Goal: Complete application form

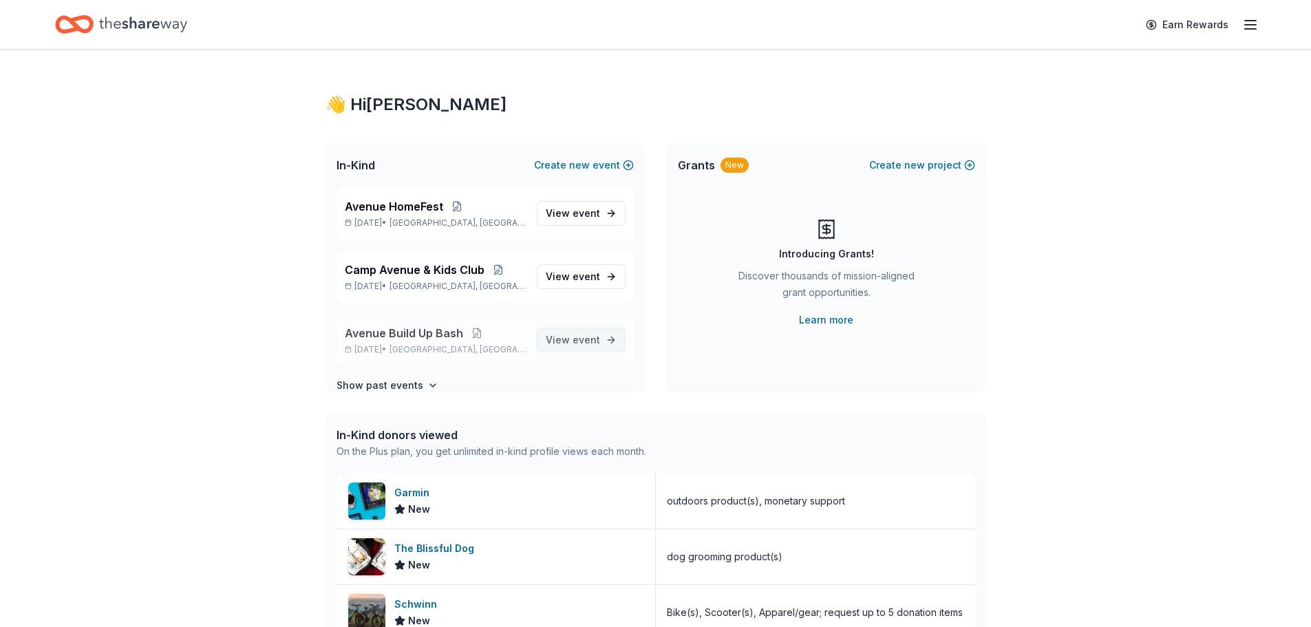
click at [573, 341] on span "event" at bounding box center [587, 340] width 28 height 12
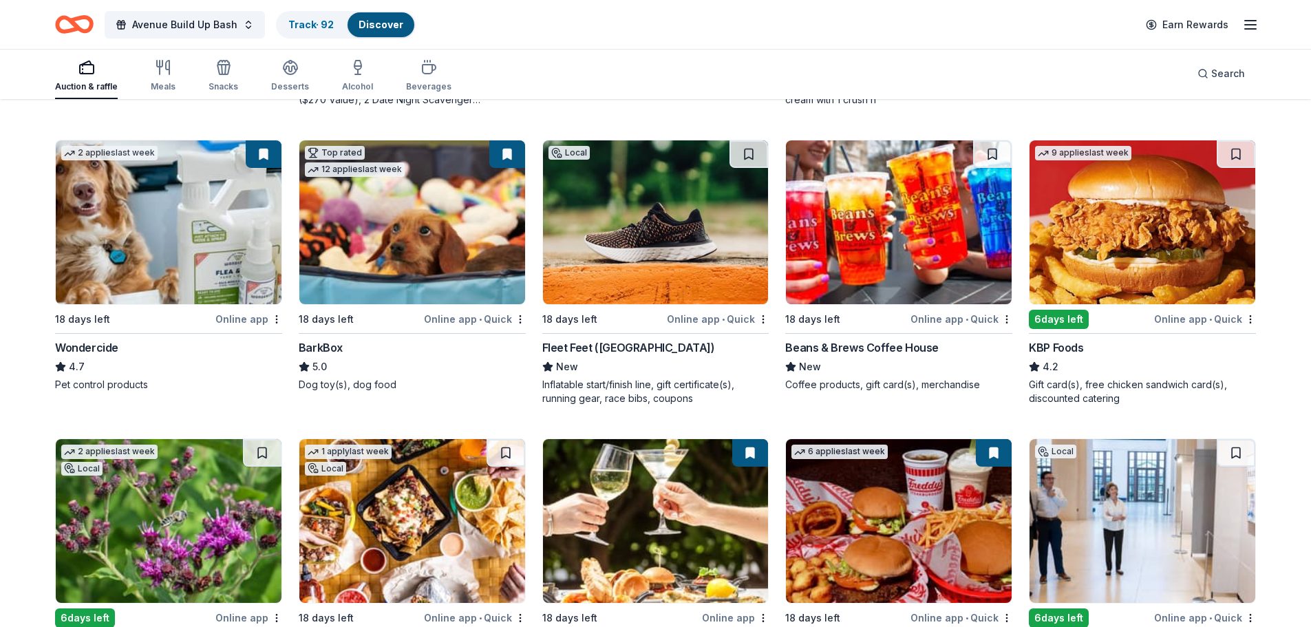
scroll to position [895, 0]
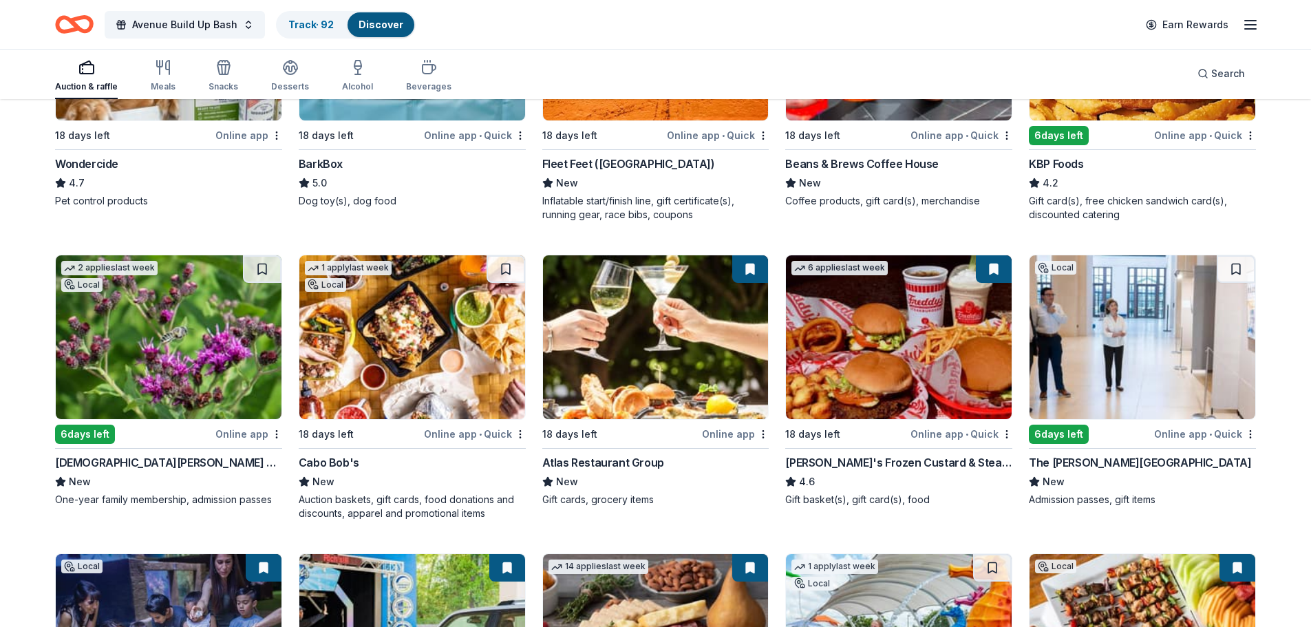
click at [748, 266] on button at bounding box center [750, 269] width 36 height 28
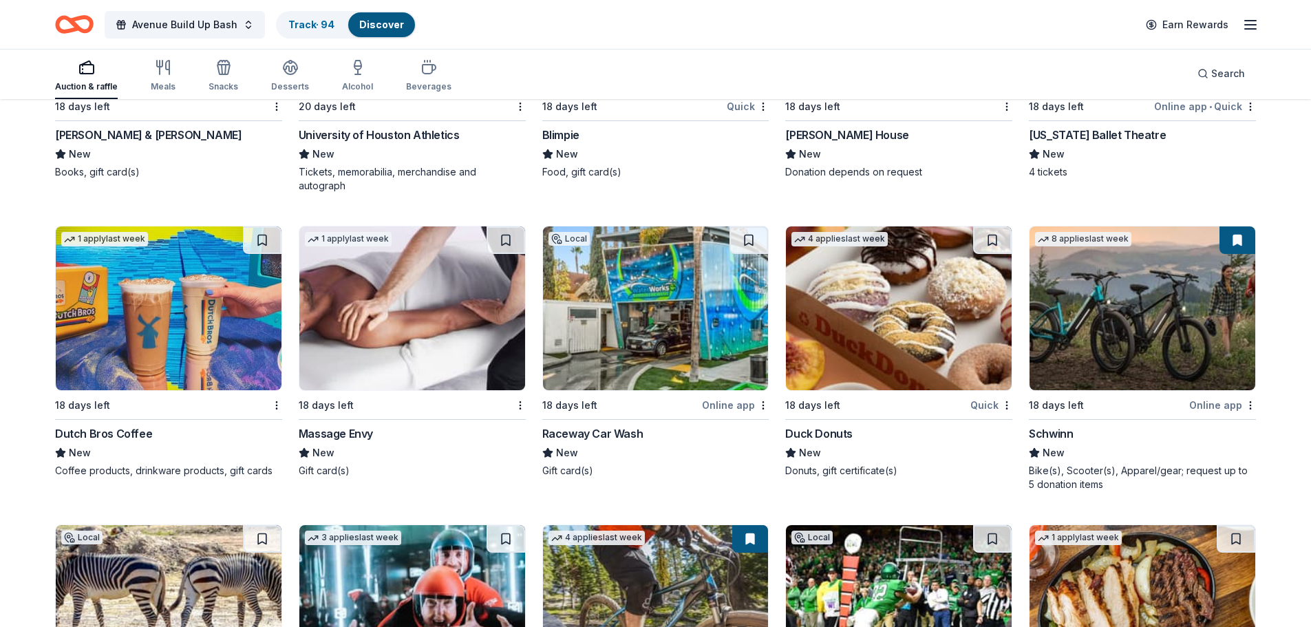
scroll to position [10610, 0]
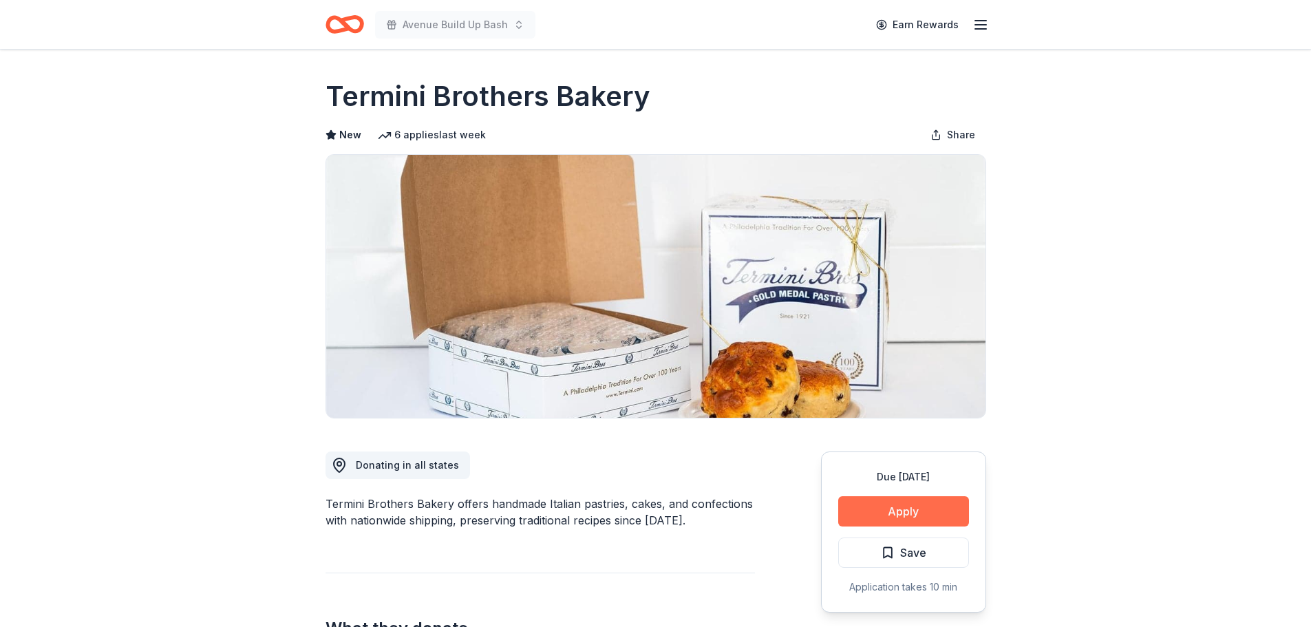
click at [911, 511] on button "Apply" at bounding box center [903, 511] width 131 height 30
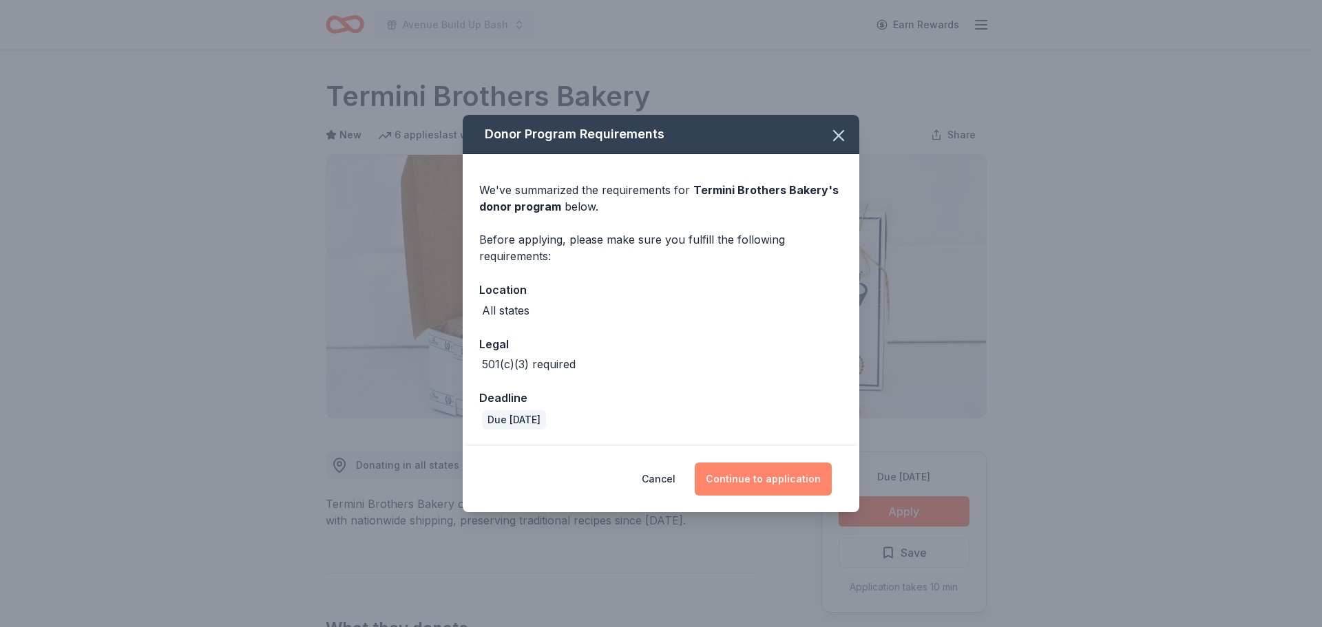
click at [749, 474] on button "Continue to application" at bounding box center [763, 479] width 137 height 33
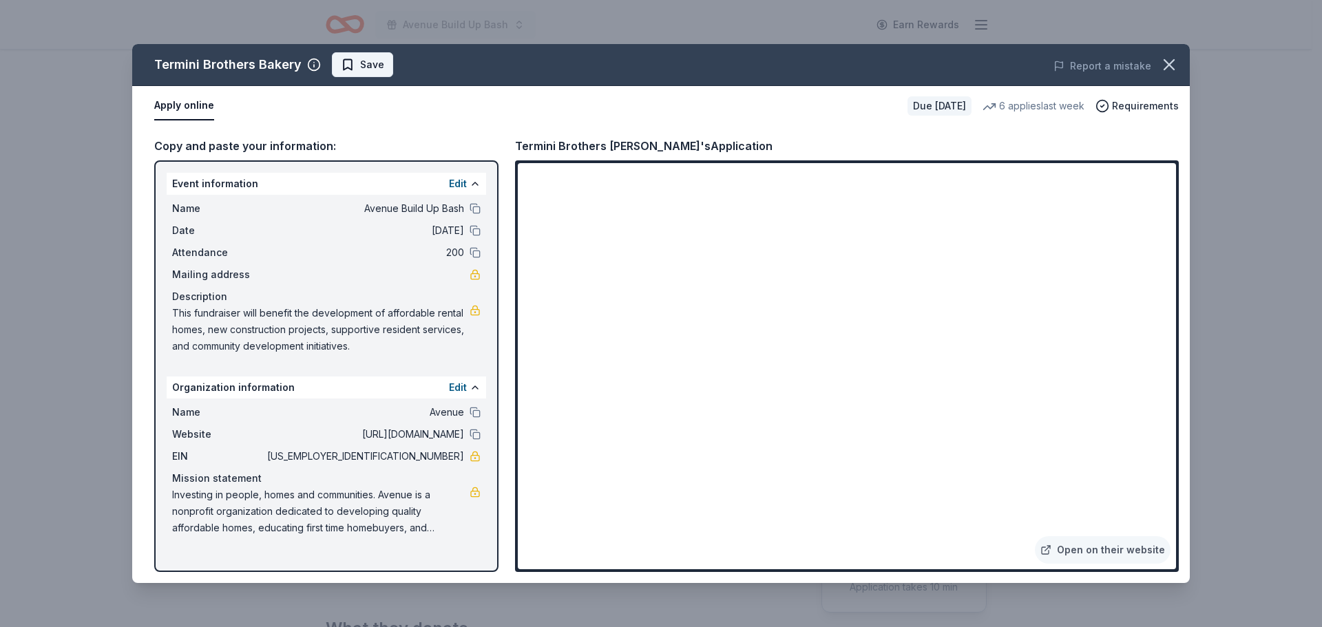
click at [363, 69] on span "Save" at bounding box center [372, 64] width 24 height 17
click at [363, 69] on html "Avenue Build Up Bash Earn Rewards Due in 18 days Share Termini Brothers Bakery …" at bounding box center [661, 313] width 1322 height 627
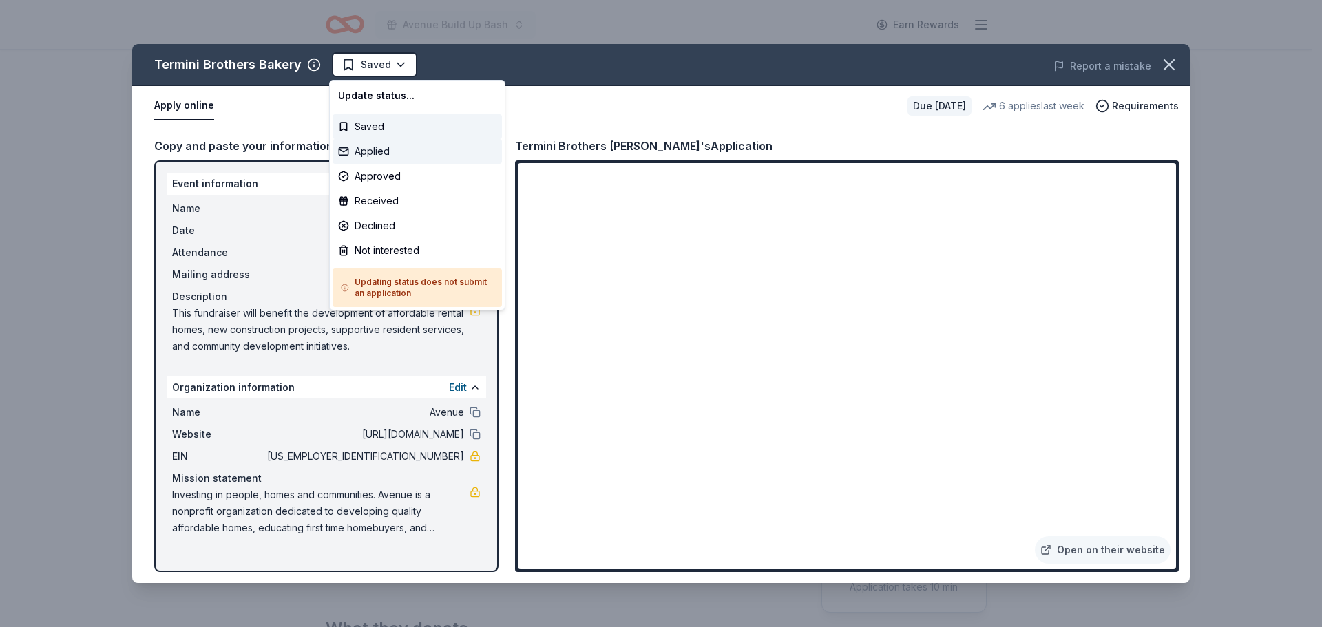
click at [368, 155] on div "Applied" at bounding box center [416, 151] width 169 height 25
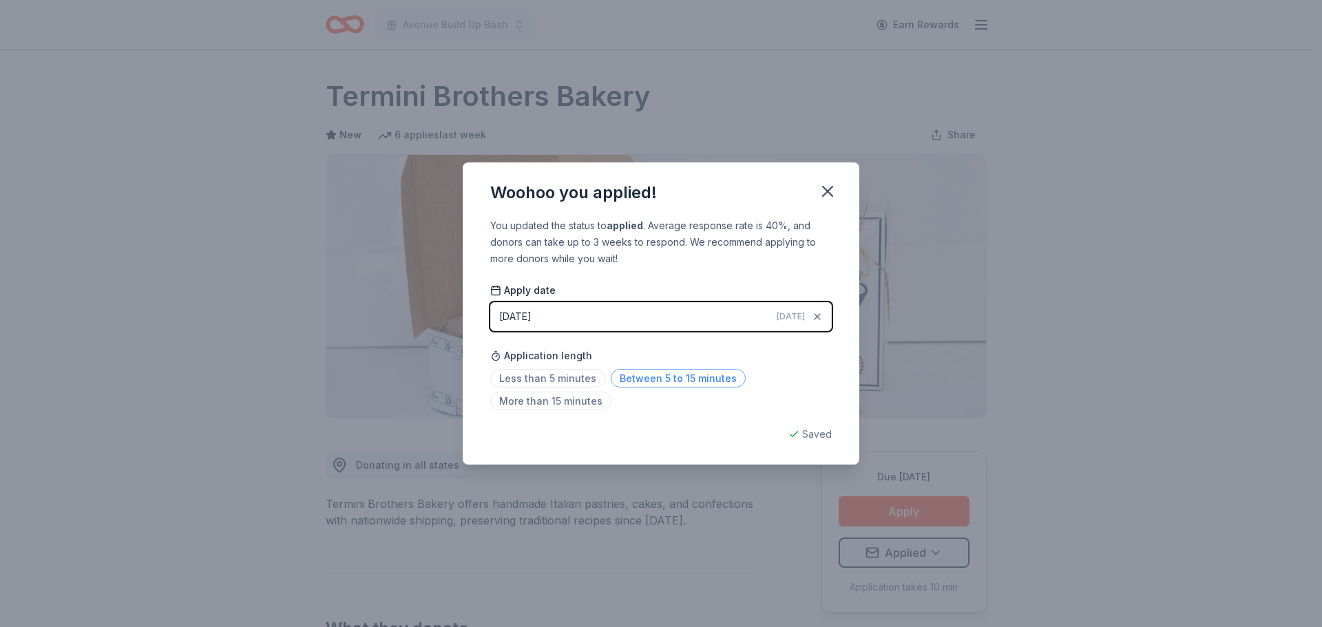
click at [681, 381] on span "Between 5 to 15 minutes" at bounding box center [678, 378] width 135 height 19
click at [832, 197] on icon "button" at bounding box center [827, 191] width 19 height 19
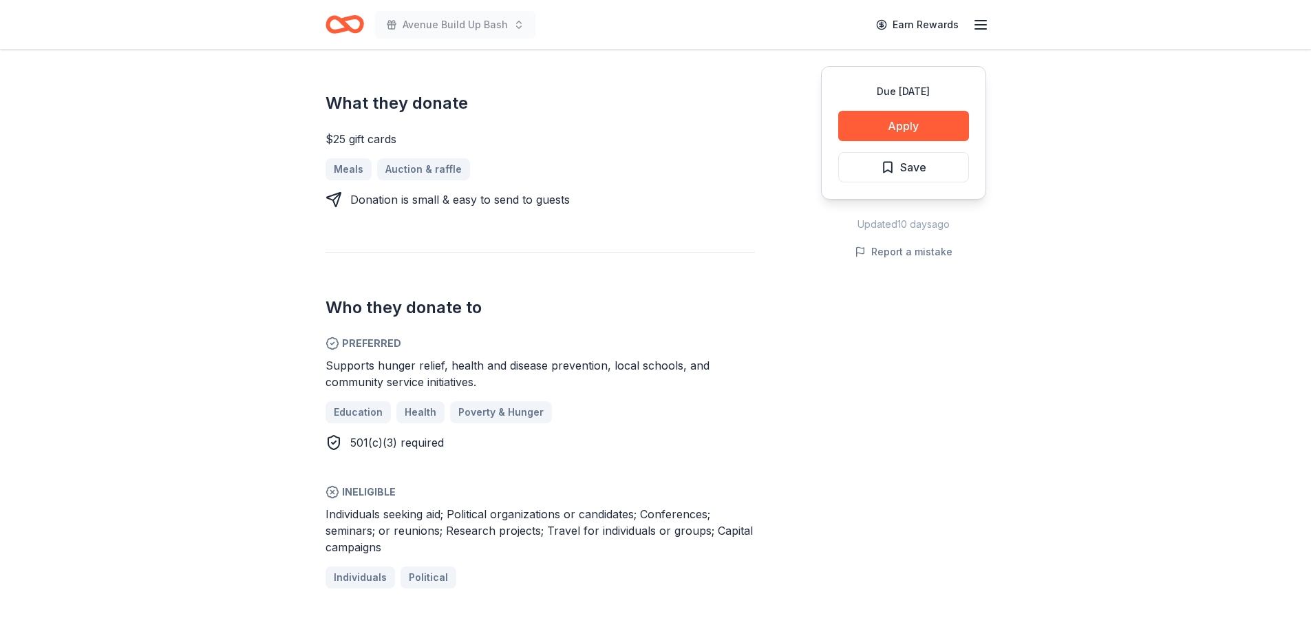
scroll to position [620, 0]
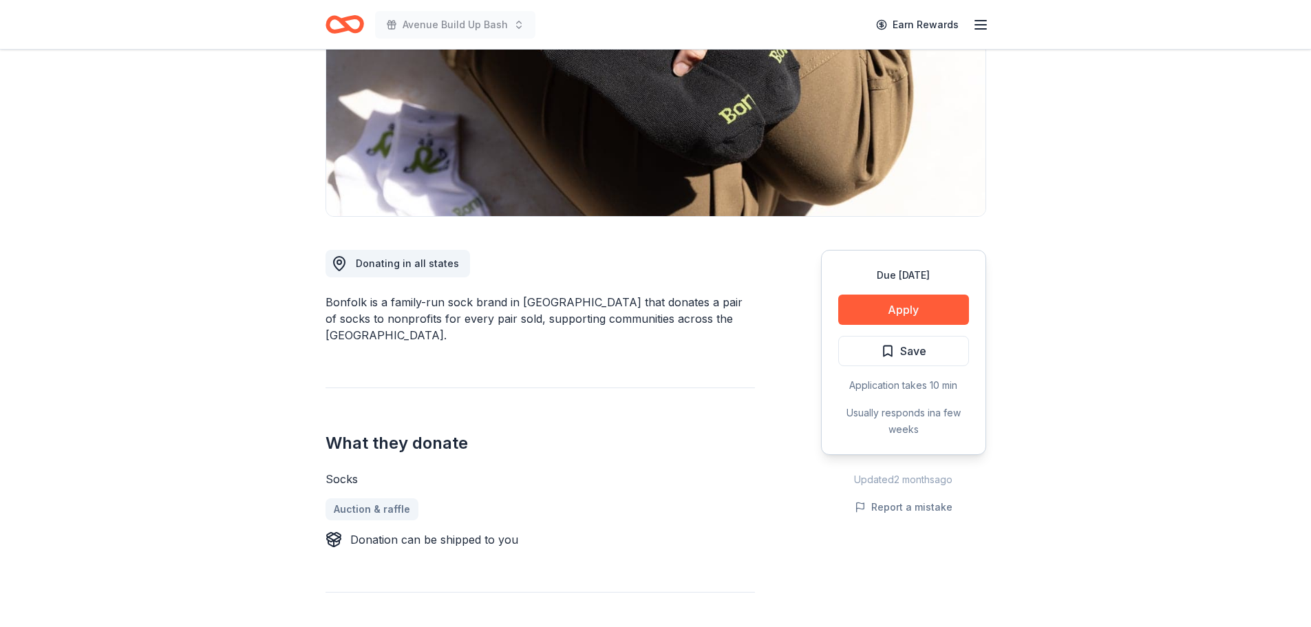
scroll to position [207, 0]
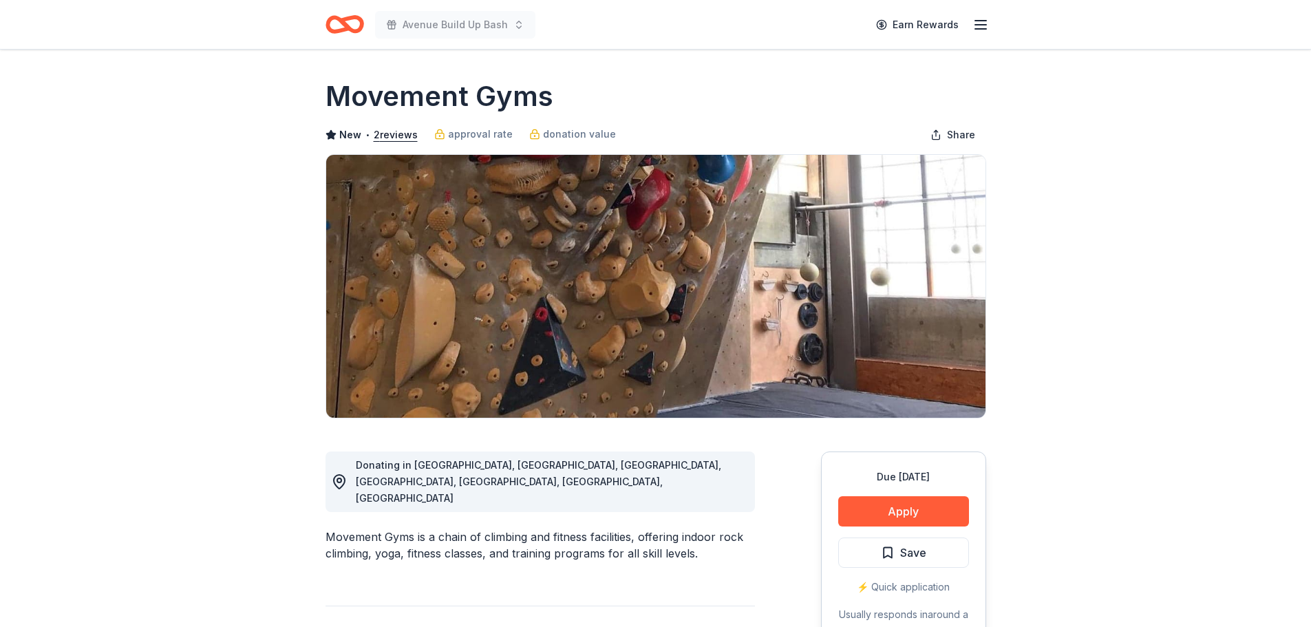
drag, startPoint x: 558, startPoint y: 101, endPoint x: 355, endPoint y: 92, distance: 203.9
click at [355, 92] on div "Movement Gyms" at bounding box center [656, 96] width 661 height 39
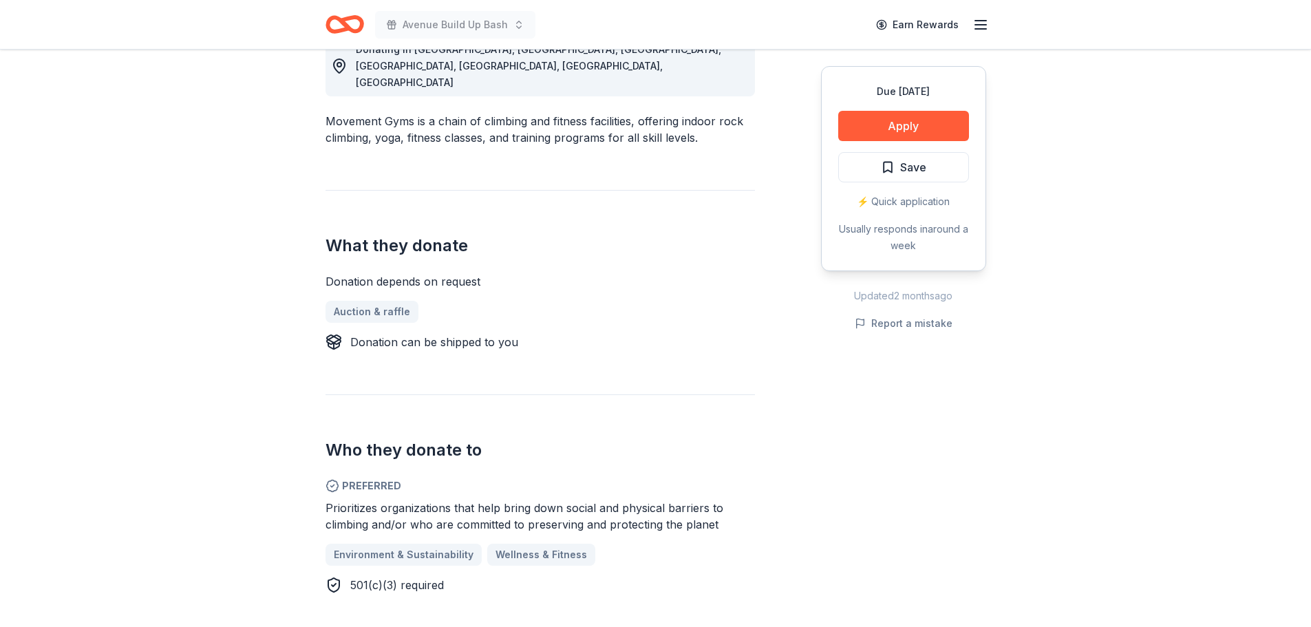
scroll to position [482, 0]
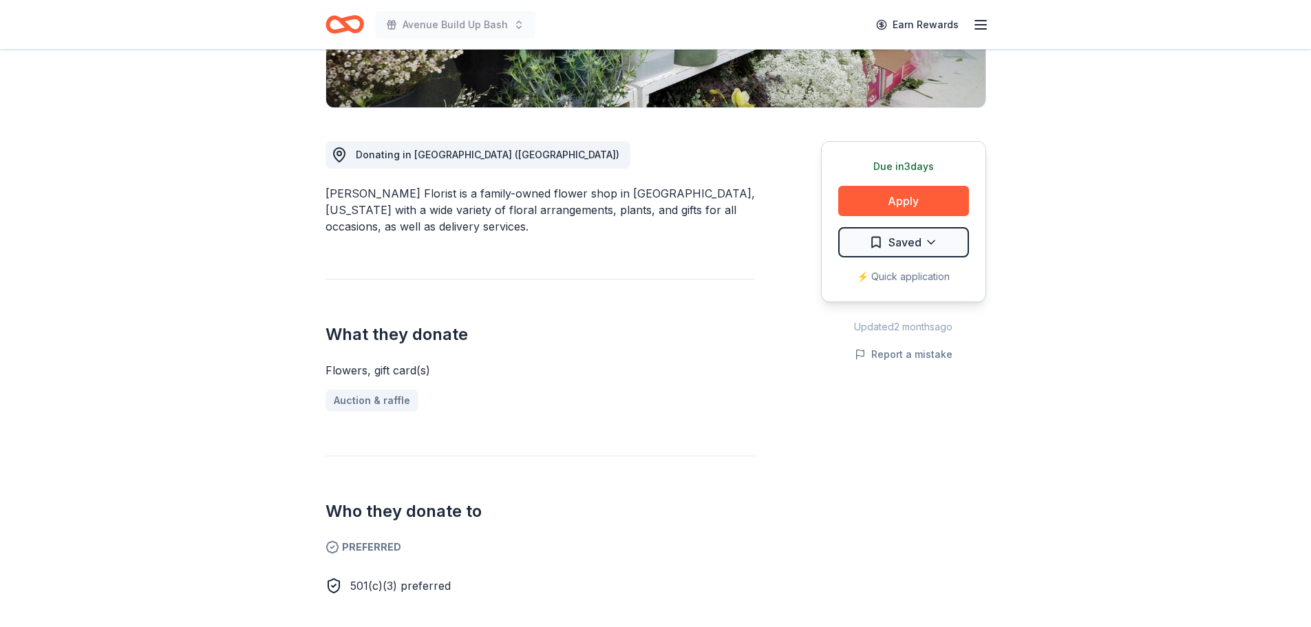
scroll to position [275, 0]
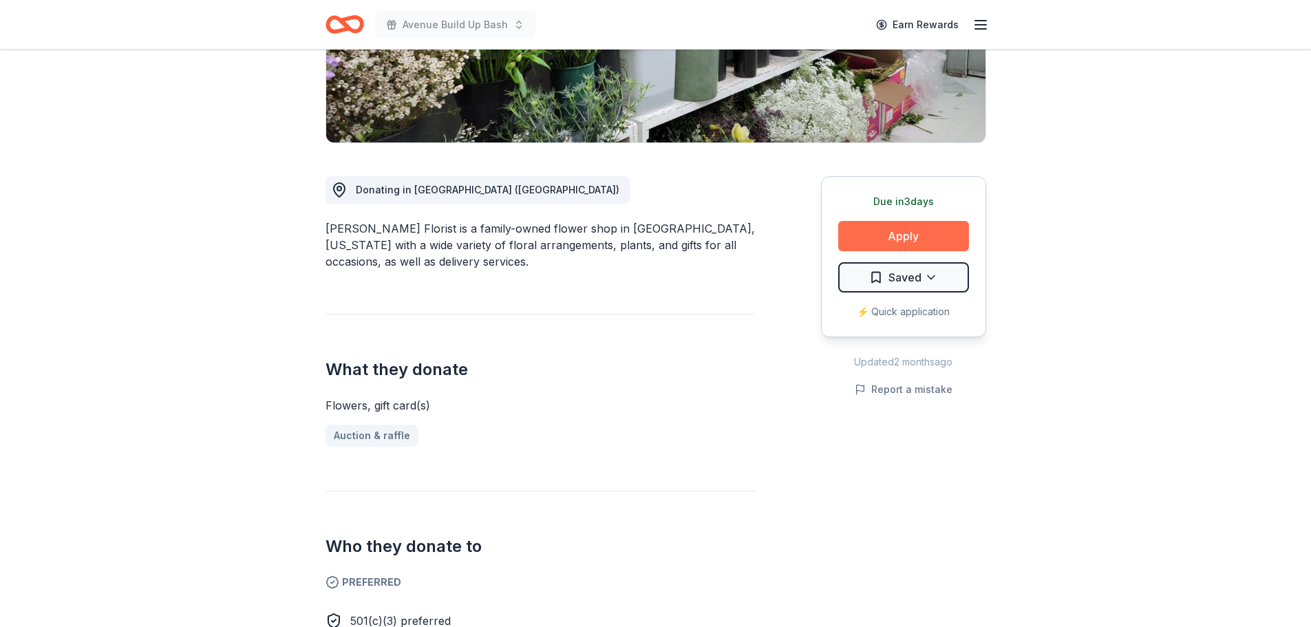
click at [901, 233] on button "Apply" at bounding box center [903, 236] width 131 height 30
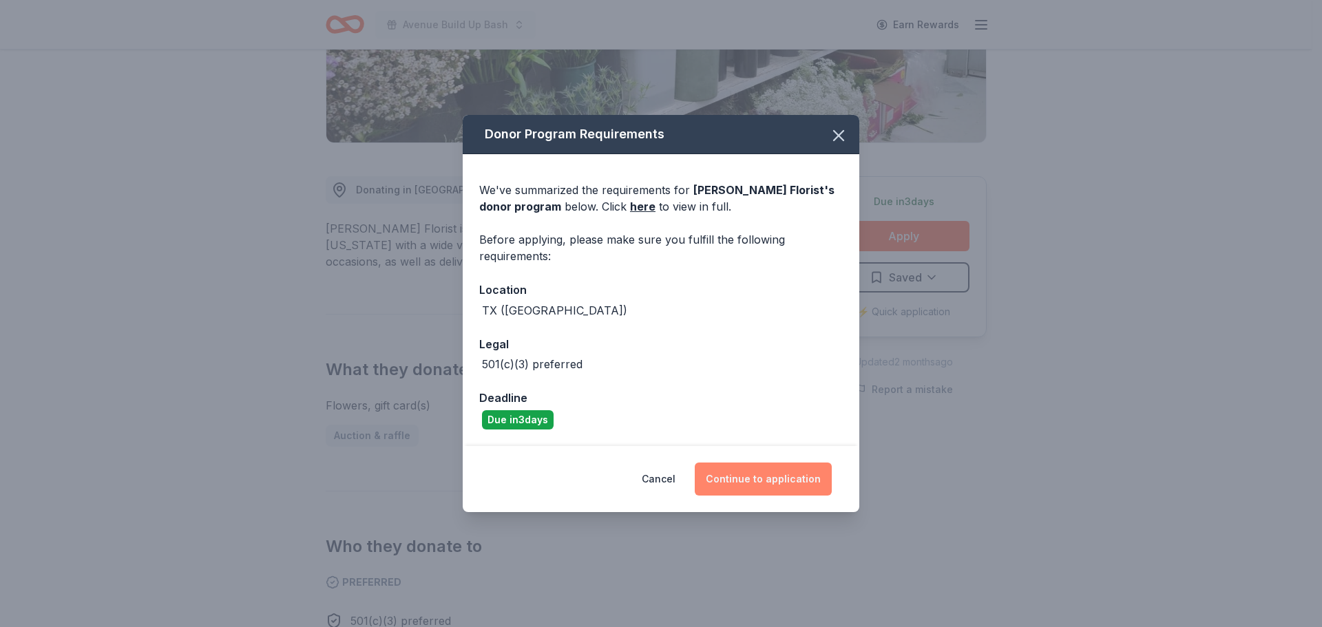
click at [762, 492] on button "Continue to application" at bounding box center [763, 479] width 137 height 33
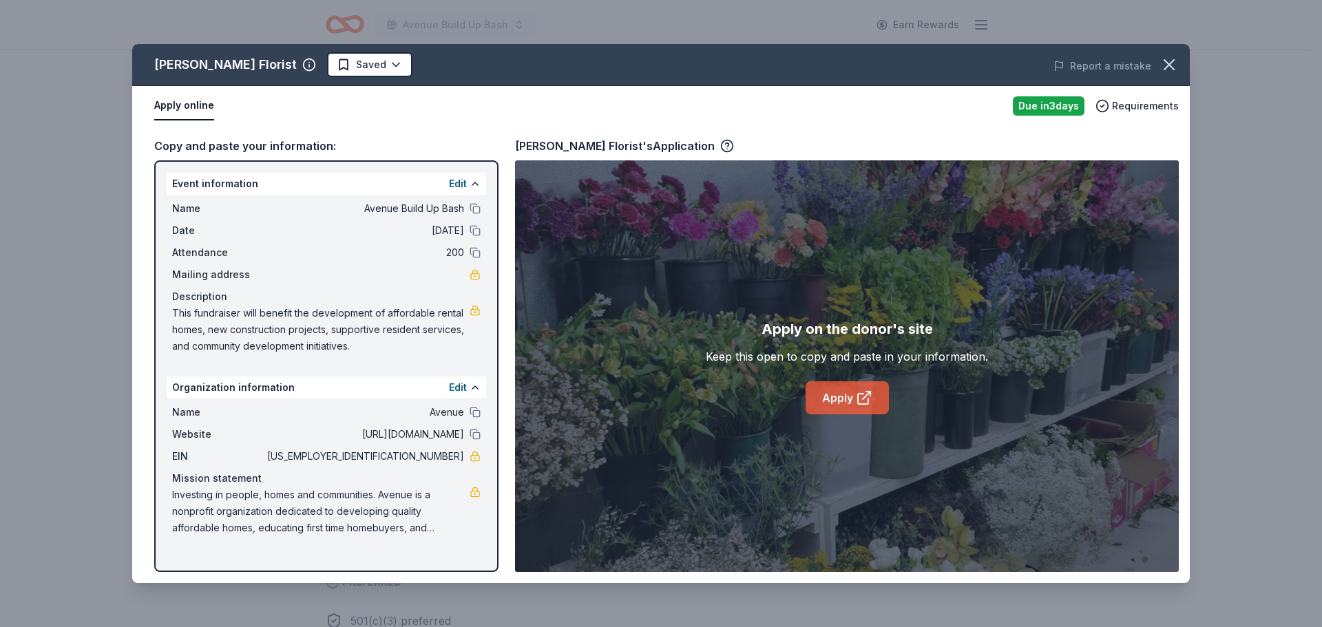
click at [862, 410] on link "Apply" at bounding box center [846, 397] width 83 height 33
click at [1159, 62] on icon "button" at bounding box center [1168, 64] width 19 height 19
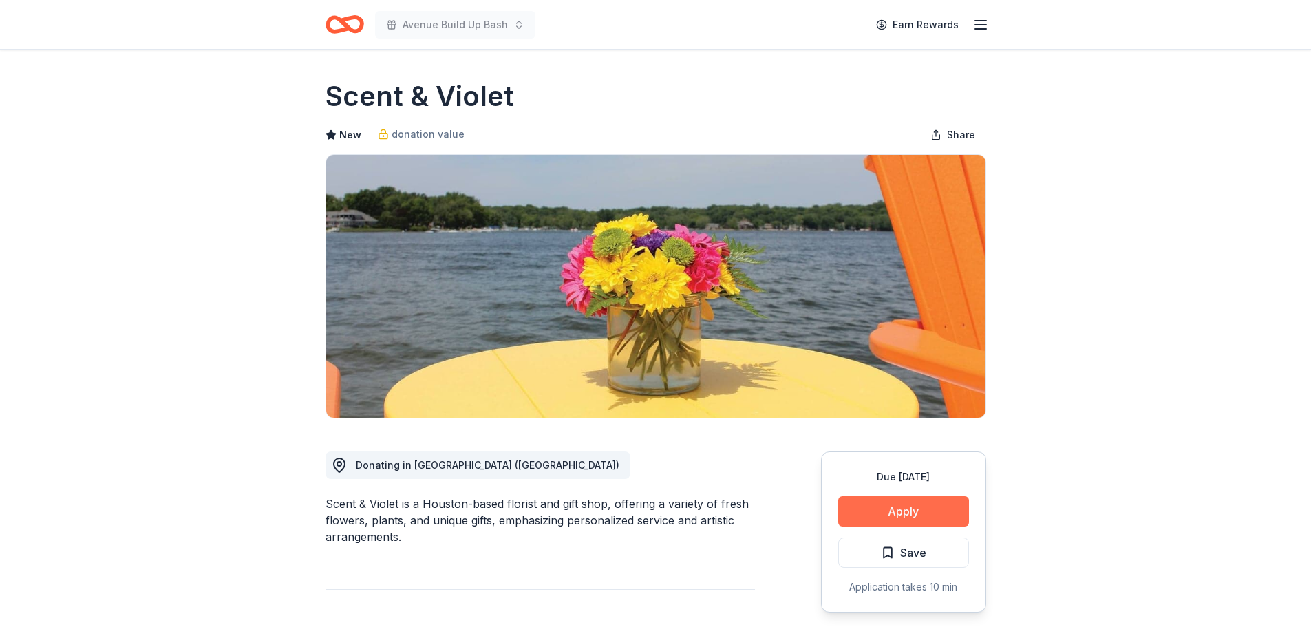
click at [898, 513] on button "Apply" at bounding box center [903, 511] width 131 height 30
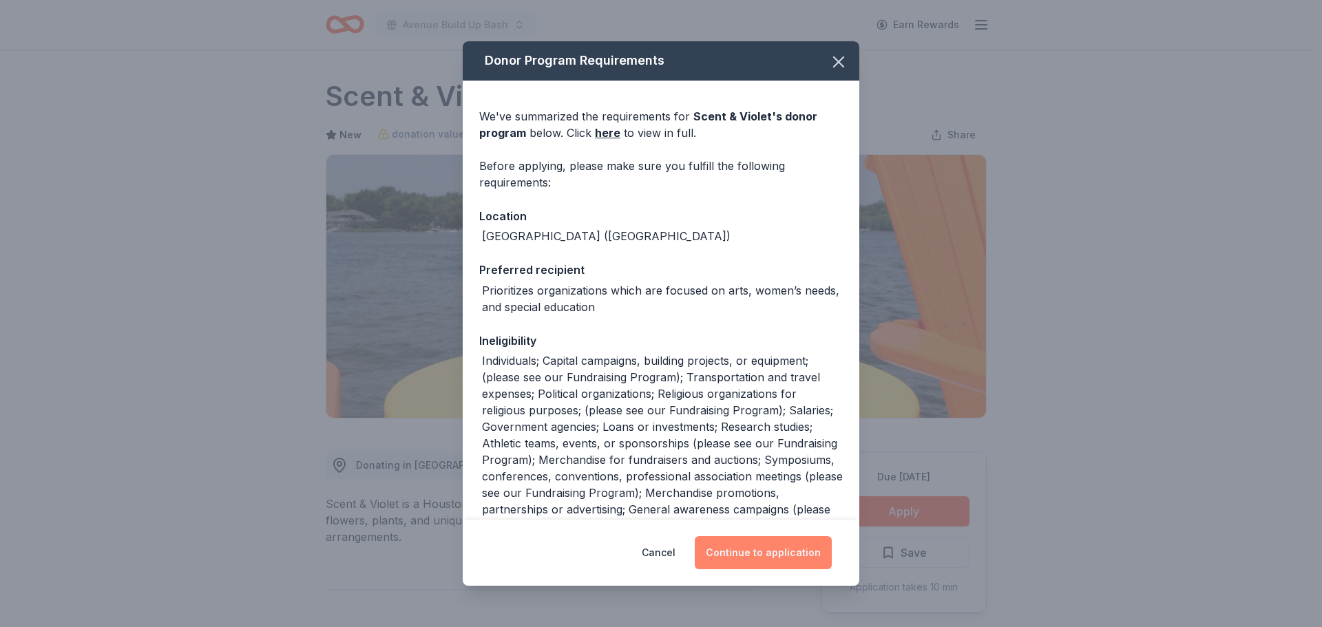
click at [766, 553] on button "Continue to application" at bounding box center [763, 552] width 137 height 33
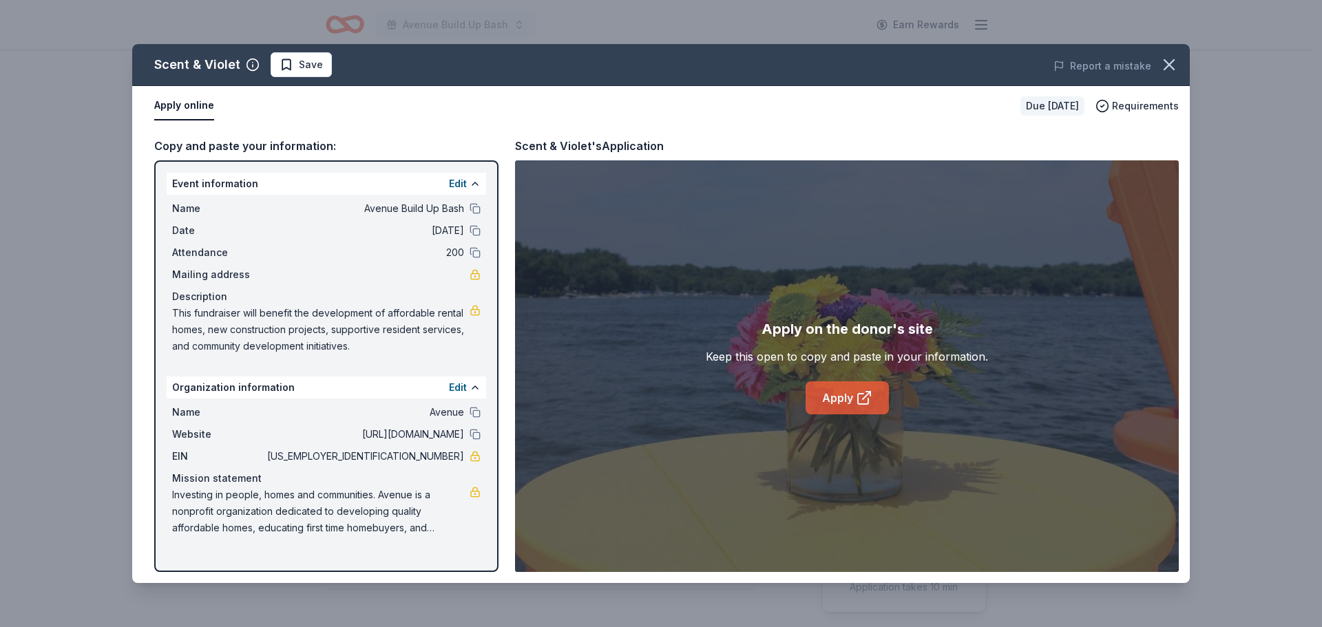
click at [847, 402] on link "Apply" at bounding box center [846, 397] width 83 height 33
click at [845, 386] on link "Apply" at bounding box center [846, 397] width 83 height 33
click at [1159, 65] on icon "button" at bounding box center [1168, 64] width 19 height 19
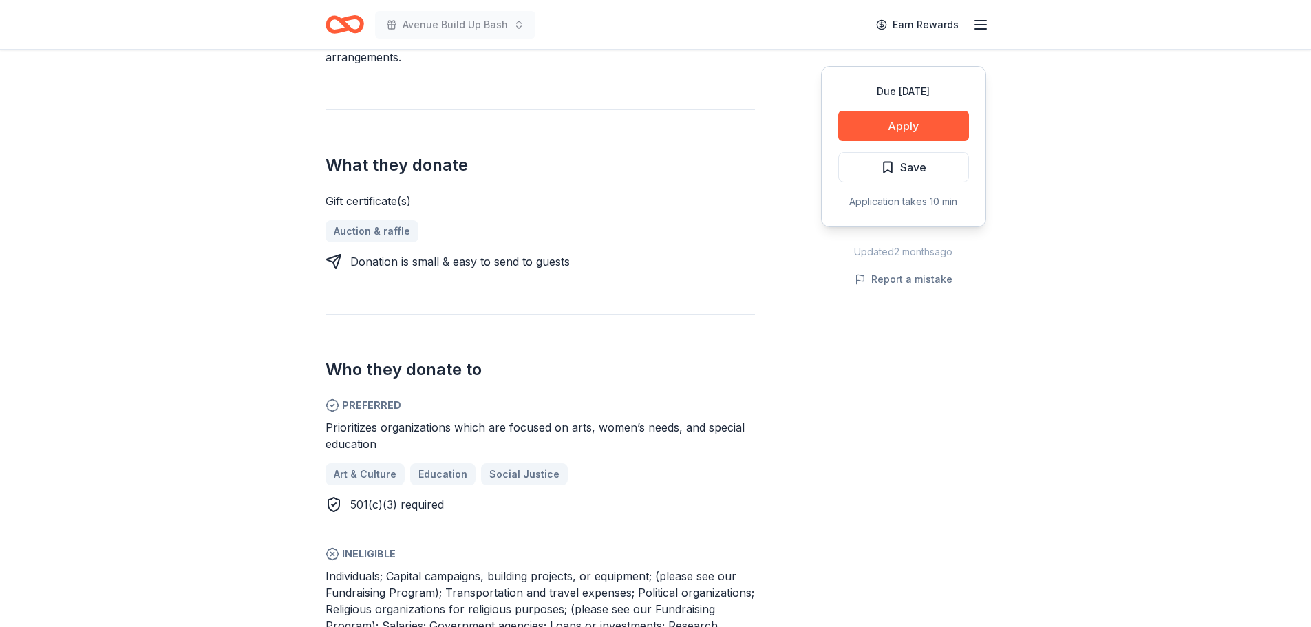
scroll to position [482, 0]
click at [913, 124] on button "Apply" at bounding box center [903, 126] width 131 height 30
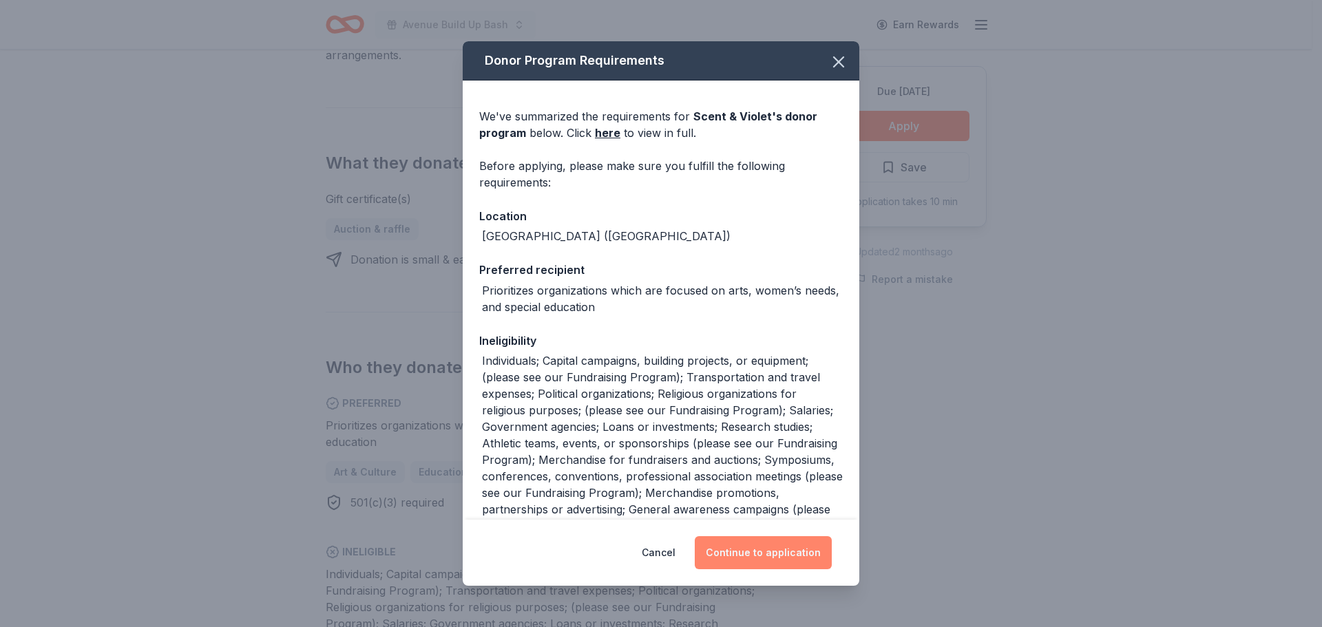
click at [769, 559] on button "Continue to application" at bounding box center [763, 552] width 137 height 33
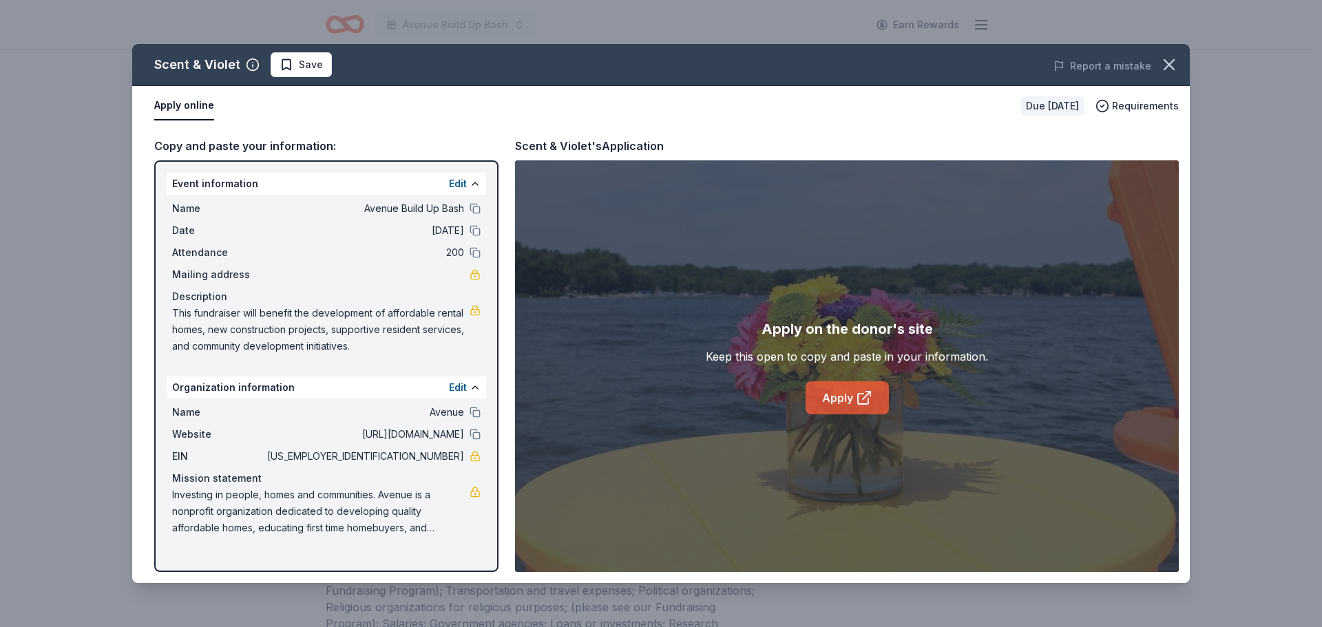
click at [834, 394] on link "Apply" at bounding box center [846, 397] width 83 height 33
click at [849, 400] on link "Apply" at bounding box center [846, 397] width 83 height 33
click at [1161, 64] on icon "button" at bounding box center [1168, 64] width 19 height 19
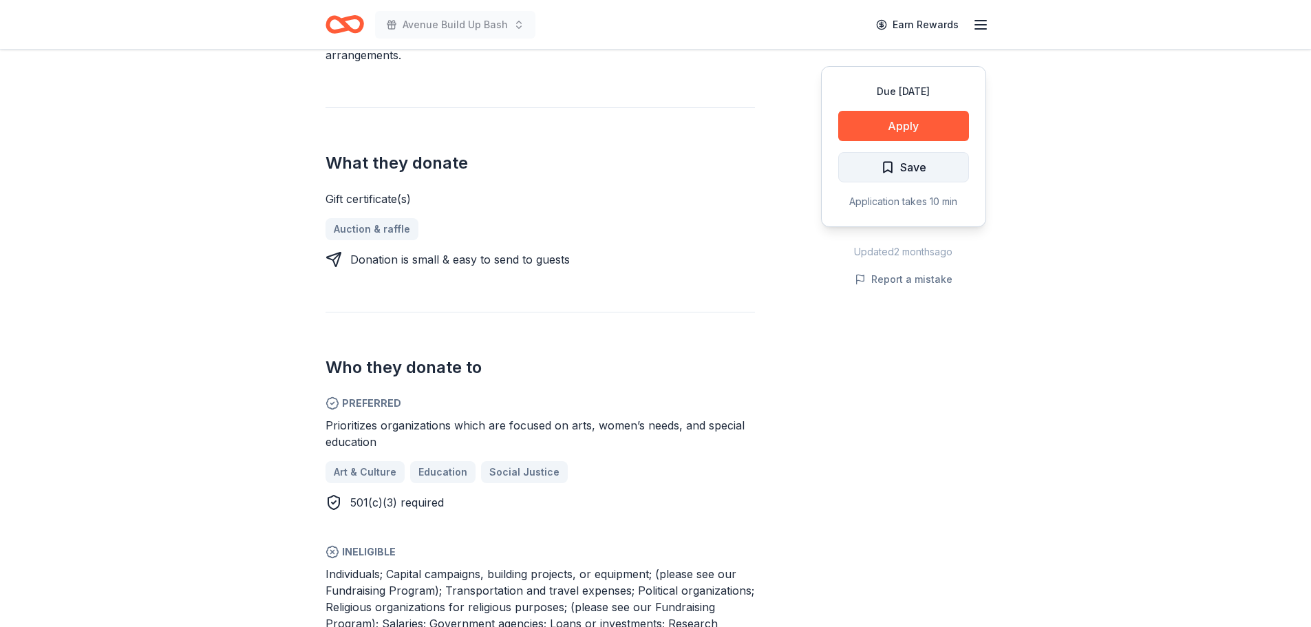
click at [885, 176] on span "Save" at bounding box center [903, 167] width 45 height 18
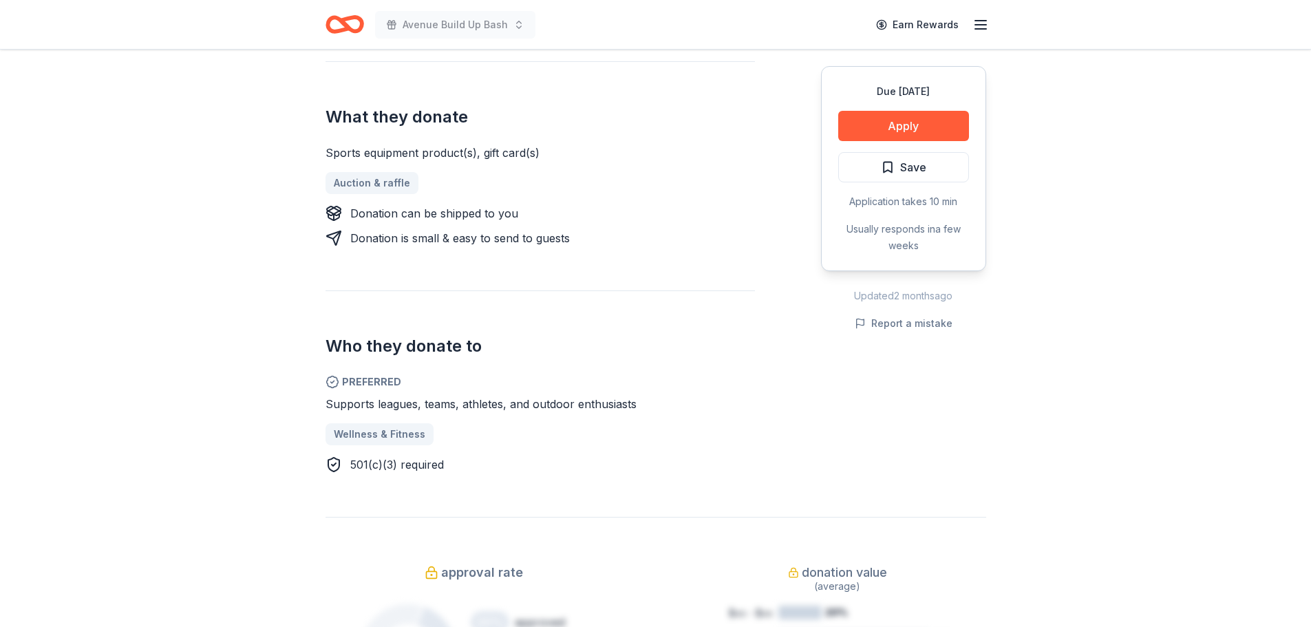
scroll to position [551, 0]
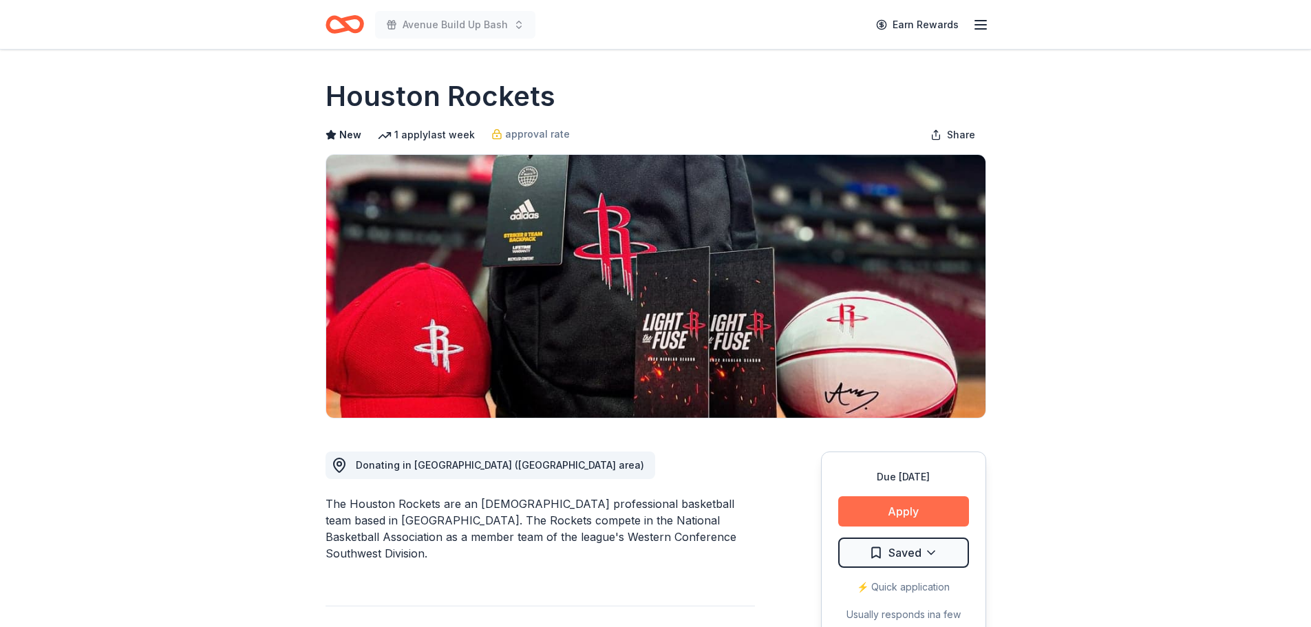
click at [927, 506] on button "Apply" at bounding box center [903, 511] width 131 height 30
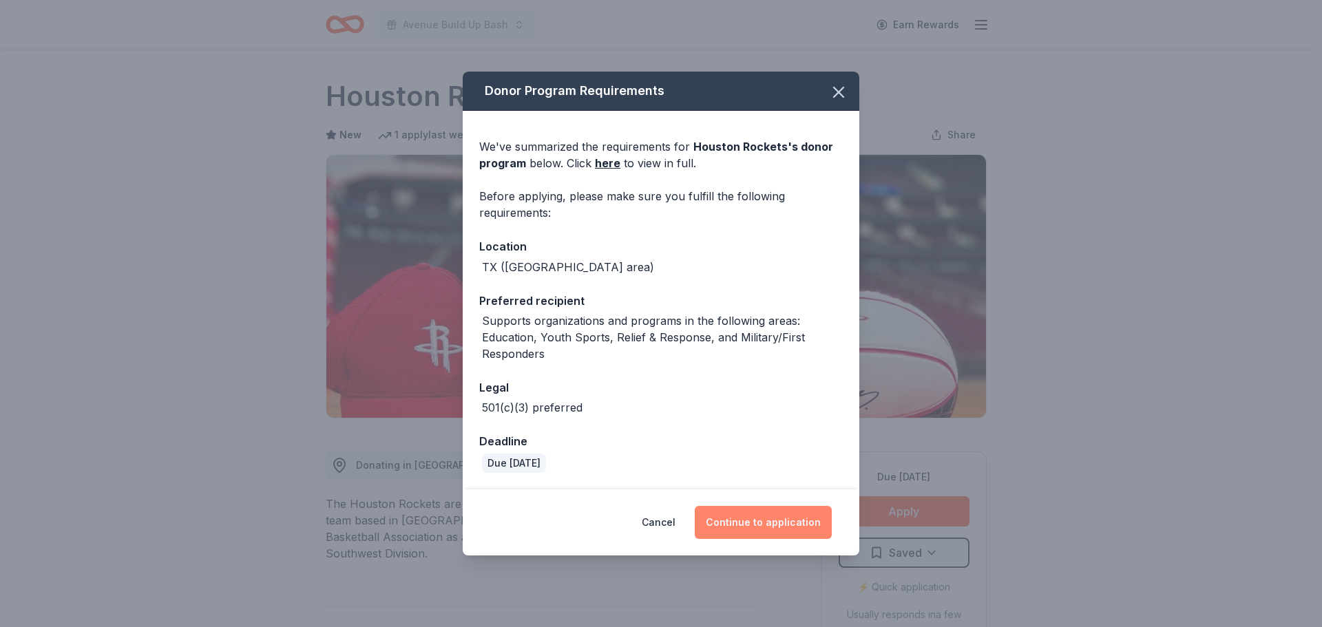
click at [794, 512] on button "Continue to application" at bounding box center [763, 522] width 137 height 33
